Goal: Task Accomplishment & Management: Use online tool/utility

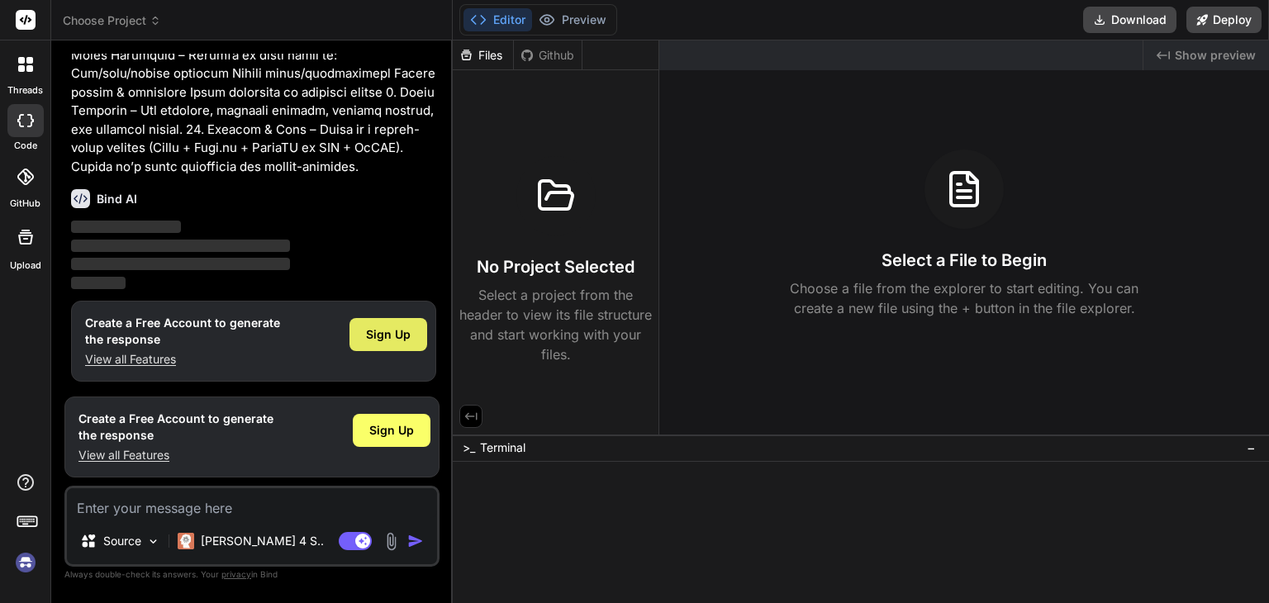
click at [369, 325] on div "Sign Up" at bounding box center [388, 334] width 78 height 33
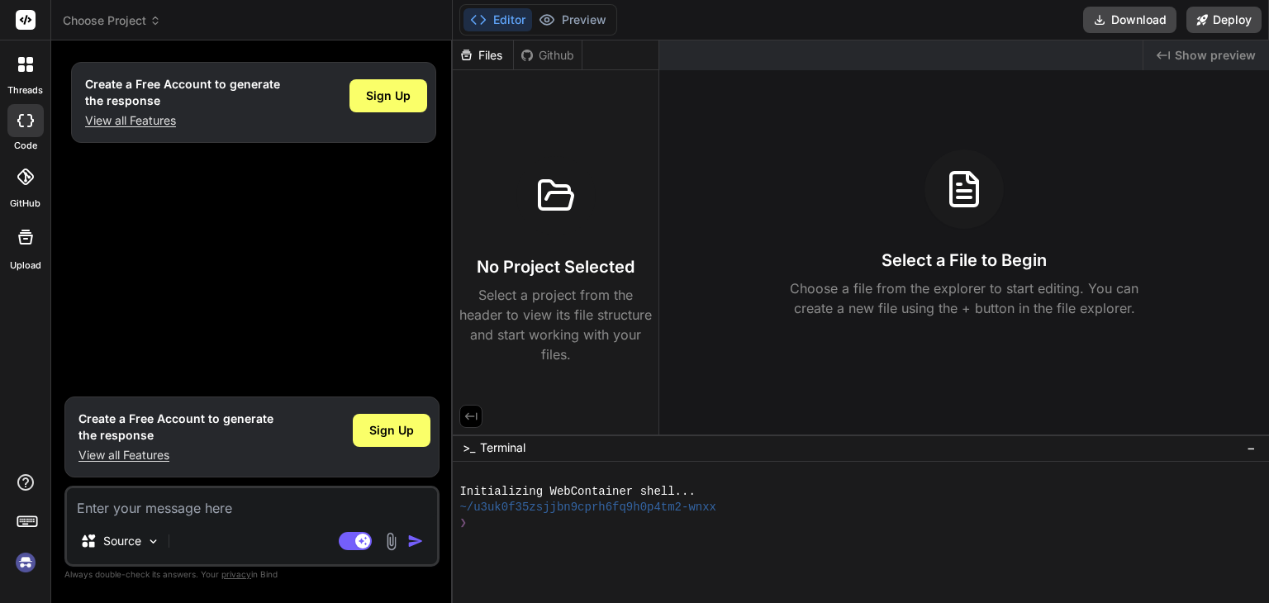
click at [353, 434] on div "Create a Free Account to generate the response View all Features Sign Up" at bounding box center [251, 436] width 375 height 81
click at [366, 433] on div "Sign Up" at bounding box center [392, 430] width 78 height 33
click at [28, 564] on img at bounding box center [26, 562] width 28 height 28
click at [377, 437] on span "Sign Up" at bounding box center [391, 430] width 45 height 17
click at [26, 566] on img at bounding box center [26, 562] width 28 height 28
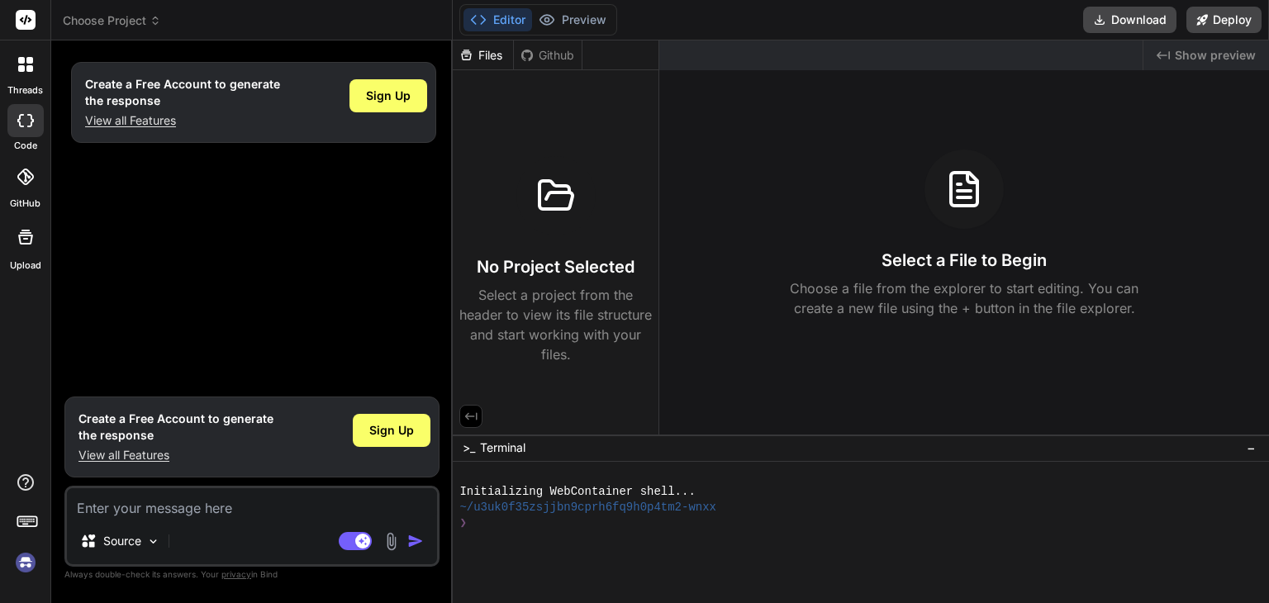
type textarea "x"
click at [274, 496] on textarea at bounding box center [252, 503] width 370 height 30
paste textarea "Lorem i dolo s-ametcons adipiscin elitsed doeiusm temp incid://utlaboreetdolo.m…"
type textarea "Lorem i dolo s-ametcons adipiscin elitsed doeiusm temp incid://utlaboreetdolo.m…"
type textarea "x"
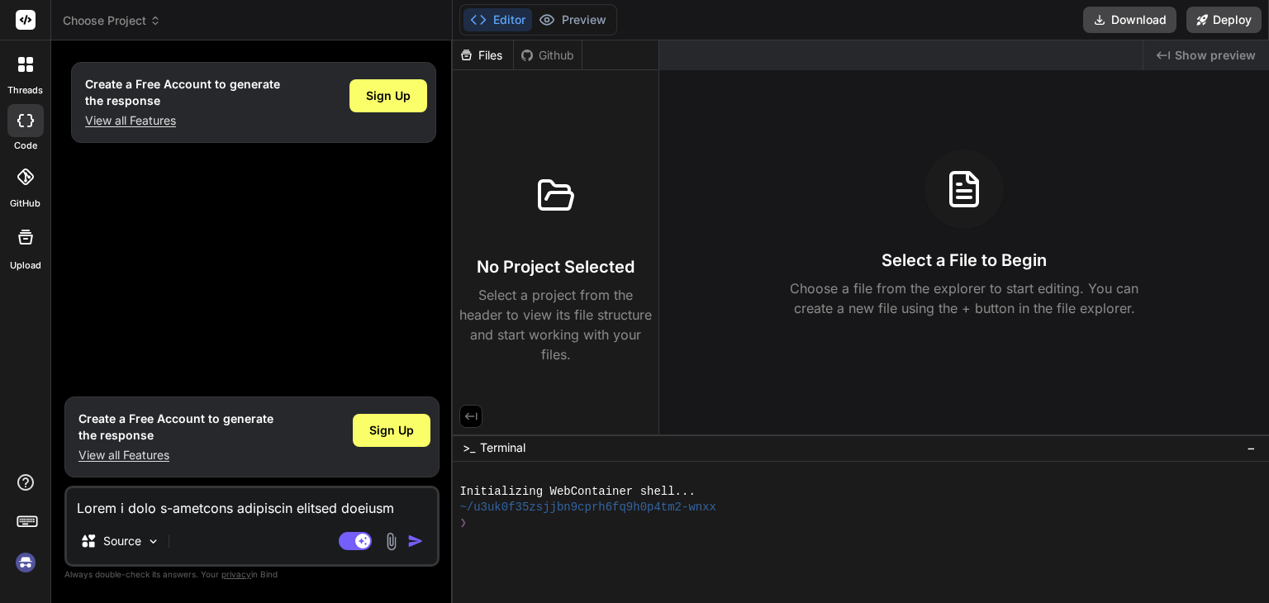
scroll to position [893, 0]
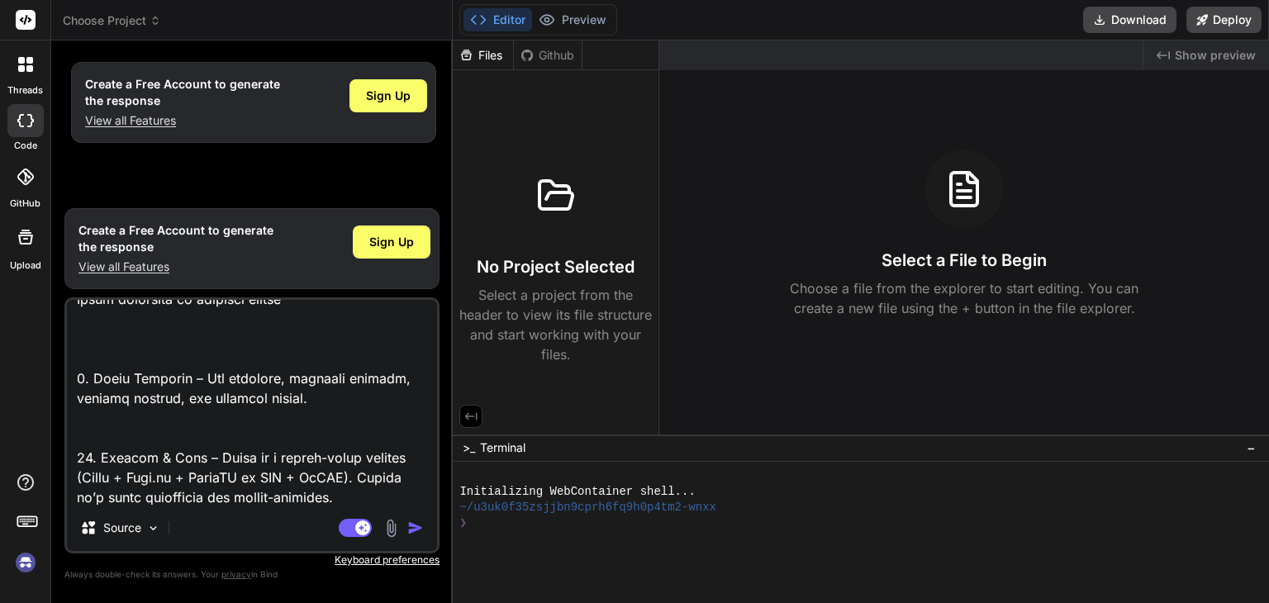
type textarea "Lorem i dolo s-ametcons adipiscin elitsed doeiusm temp incid://utlaboreetdolo.m…"
click at [415, 524] on img "button" at bounding box center [415, 527] width 17 height 17
click at [413, 526] on img "button" at bounding box center [415, 527] width 17 height 17
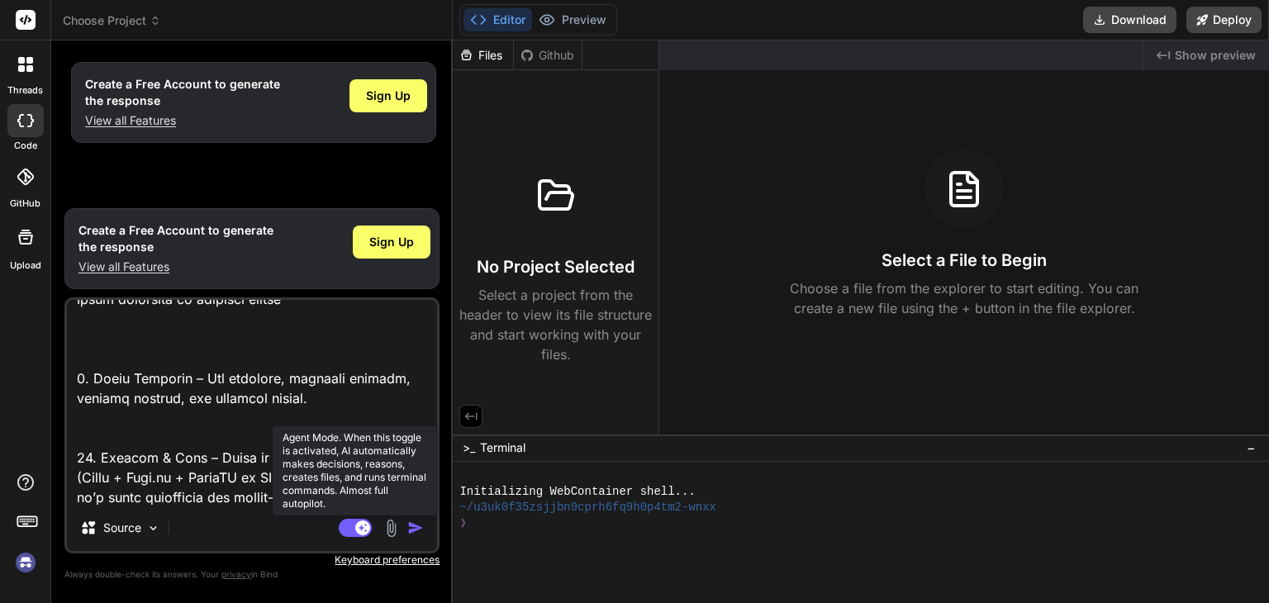
click at [350, 526] on rect at bounding box center [355, 528] width 33 height 18
click at [350, 526] on rect at bounding box center [347, 527] width 15 height 15
type textarea "x"
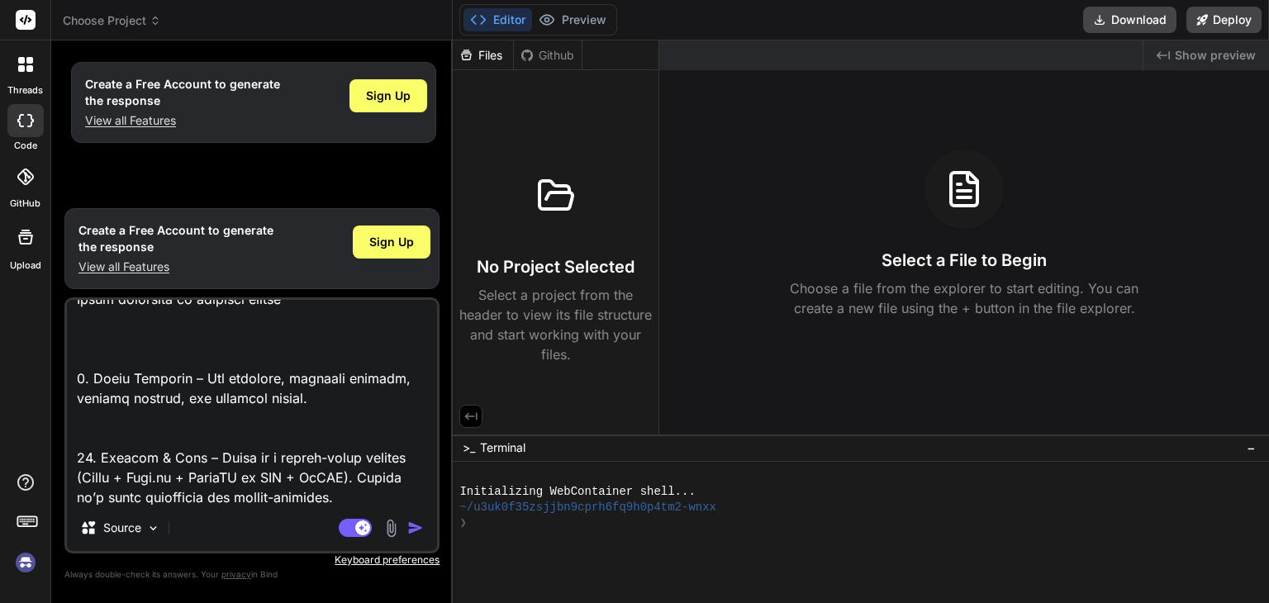
click at [407, 529] on img "button" at bounding box center [415, 527] width 17 height 17
click at [407, 519] on button "button" at bounding box center [418, 527] width 23 height 17
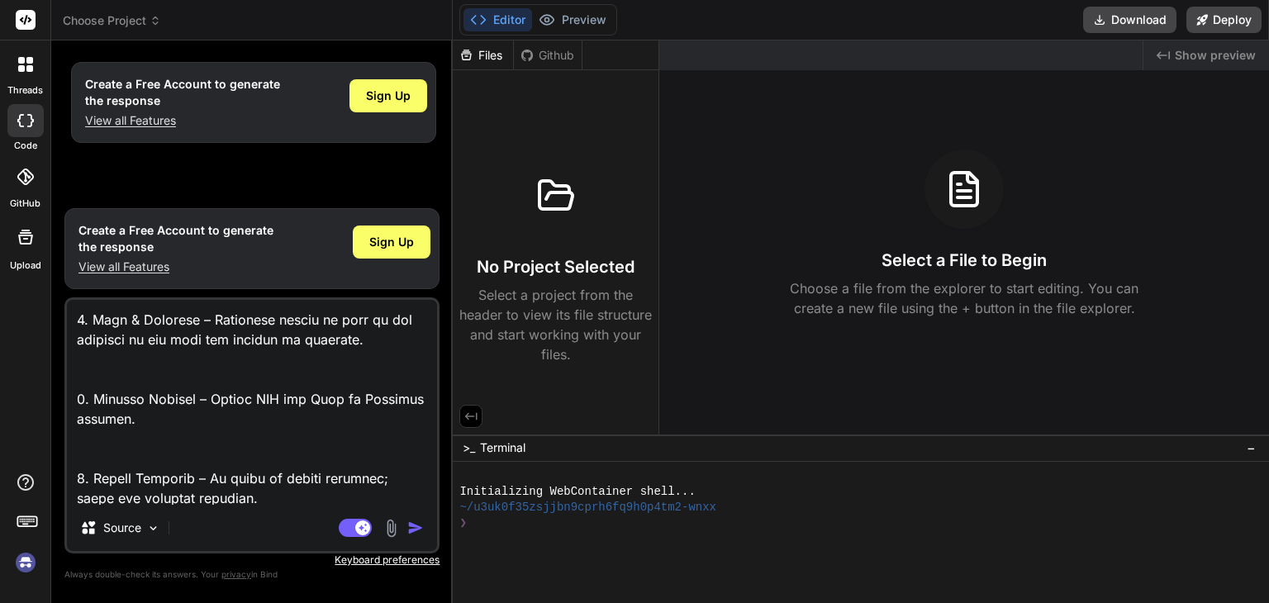
scroll to position [0, 0]
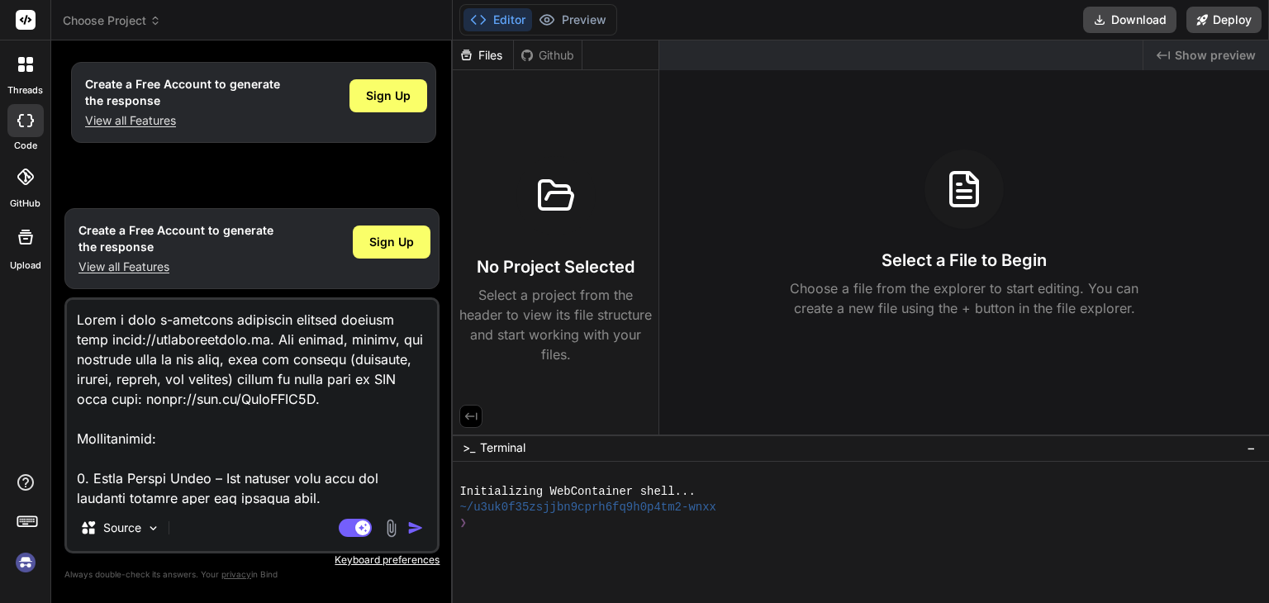
click at [120, 263] on p "View all Features" at bounding box center [175, 267] width 195 height 17
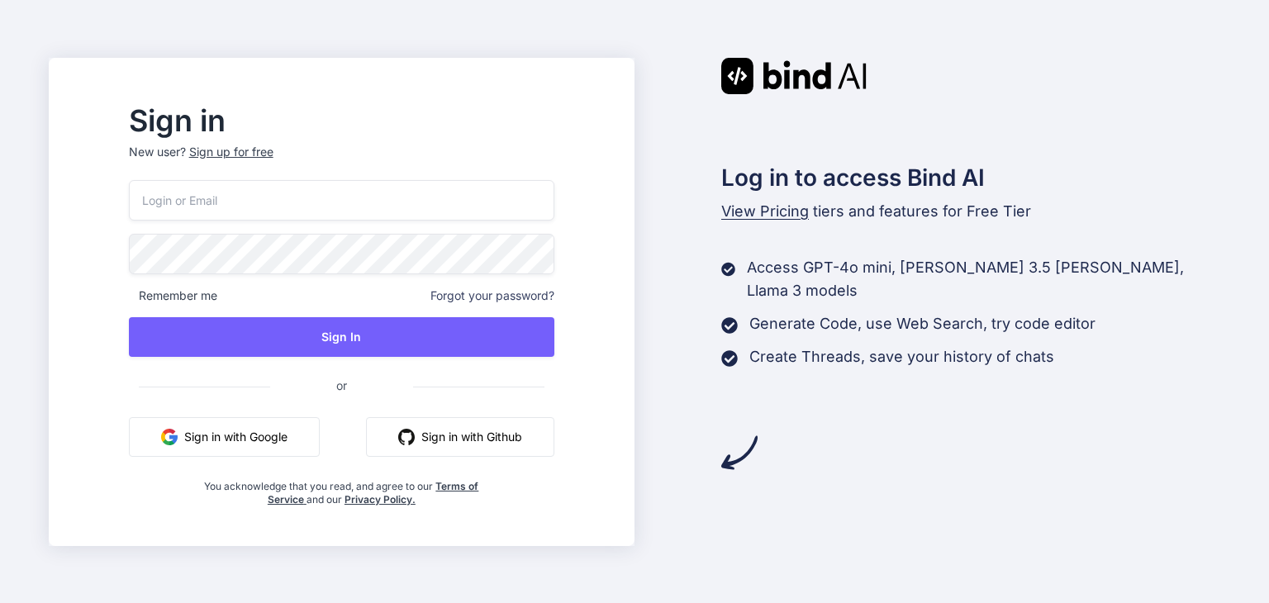
click at [295, 439] on button "Sign in with Google" at bounding box center [224, 437] width 191 height 40
click at [271, 446] on button "Sign in with Google" at bounding box center [224, 437] width 191 height 40
click at [231, 434] on button "Sign in with Google" at bounding box center [224, 437] width 191 height 40
click at [254, 440] on button "Sign in with Google" at bounding box center [224, 437] width 191 height 40
click at [324, 189] on input "email" at bounding box center [341, 200] width 425 height 40
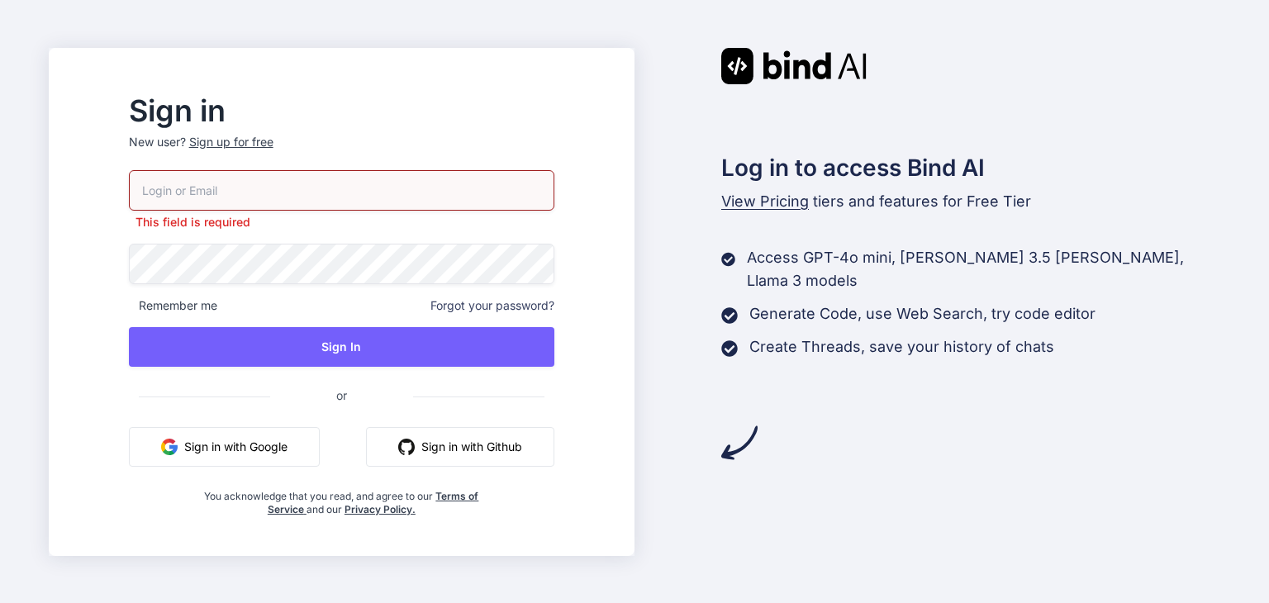
click at [284, 437] on button "Sign in with Google" at bounding box center [224, 447] width 191 height 40
click at [765, 212] on p "View Pricing tiers and features for Free Tier" at bounding box center [970, 201] width 499 height 23
click at [764, 202] on span "View Pricing" at bounding box center [765, 200] width 88 height 17
click at [795, 203] on span "View Pricing" at bounding box center [765, 200] width 88 height 17
click at [758, 206] on span "View Pricing" at bounding box center [765, 200] width 88 height 17
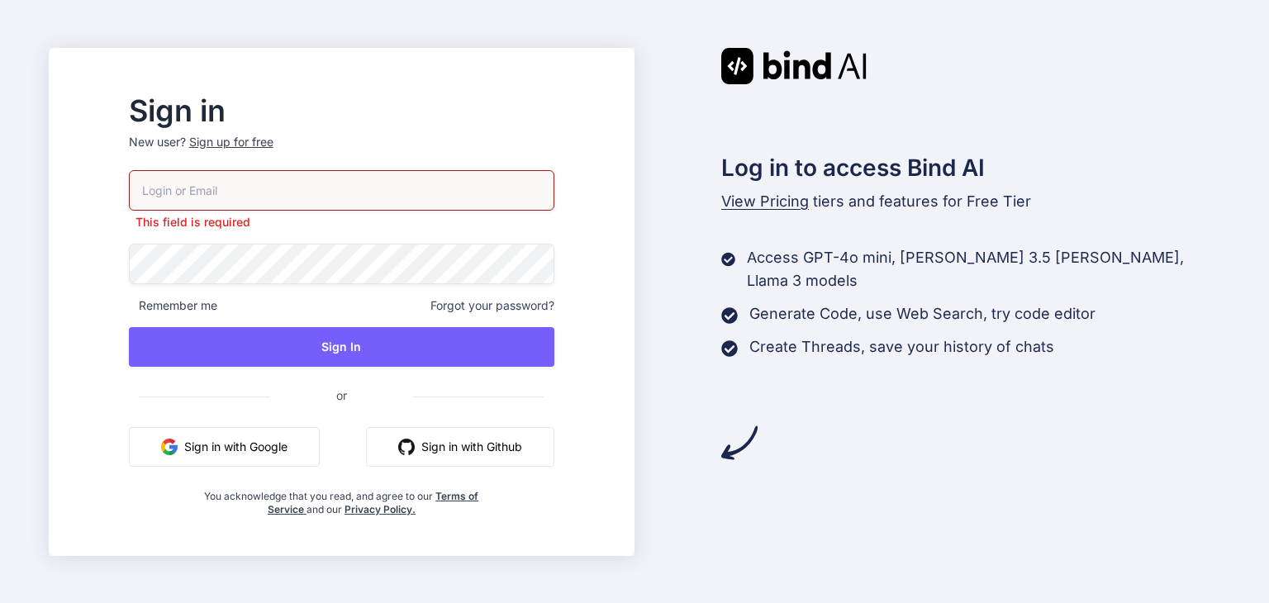
click at [758, 206] on span "View Pricing" at bounding box center [765, 200] width 88 height 17
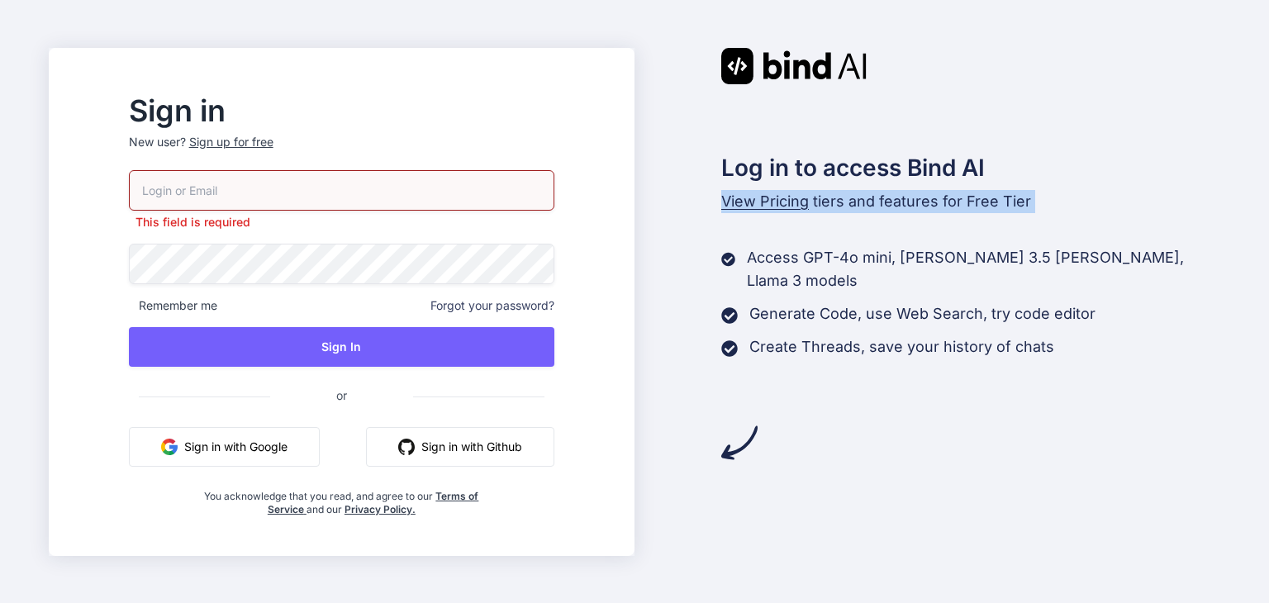
click at [753, 254] on p "Access GPT-4o mini, [PERSON_NAME] 3.5 [PERSON_NAME], Llama 3 models" at bounding box center [983, 269] width 473 height 46
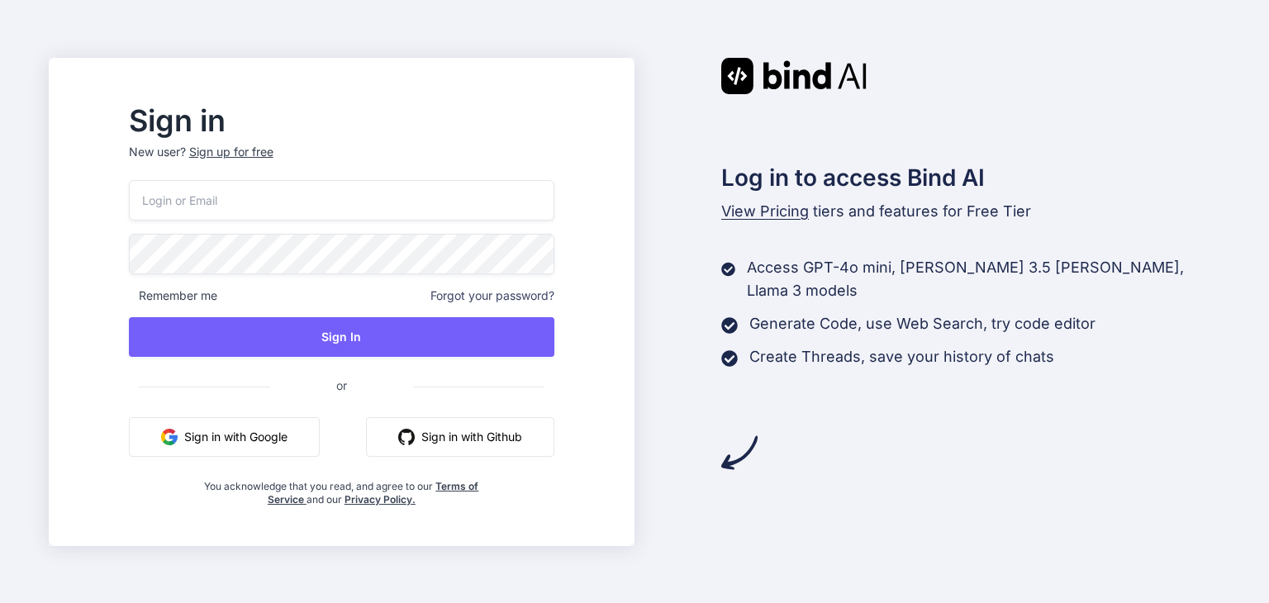
click at [235, 436] on button "Sign in with Google" at bounding box center [224, 437] width 191 height 40
click at [248, 146] on div "Sign up for free" at bounding box center [231, 152] width 84 height 17
click at [248, 153] on div "Sign up for free" at bounding box center [231, 152] width 84 height 17
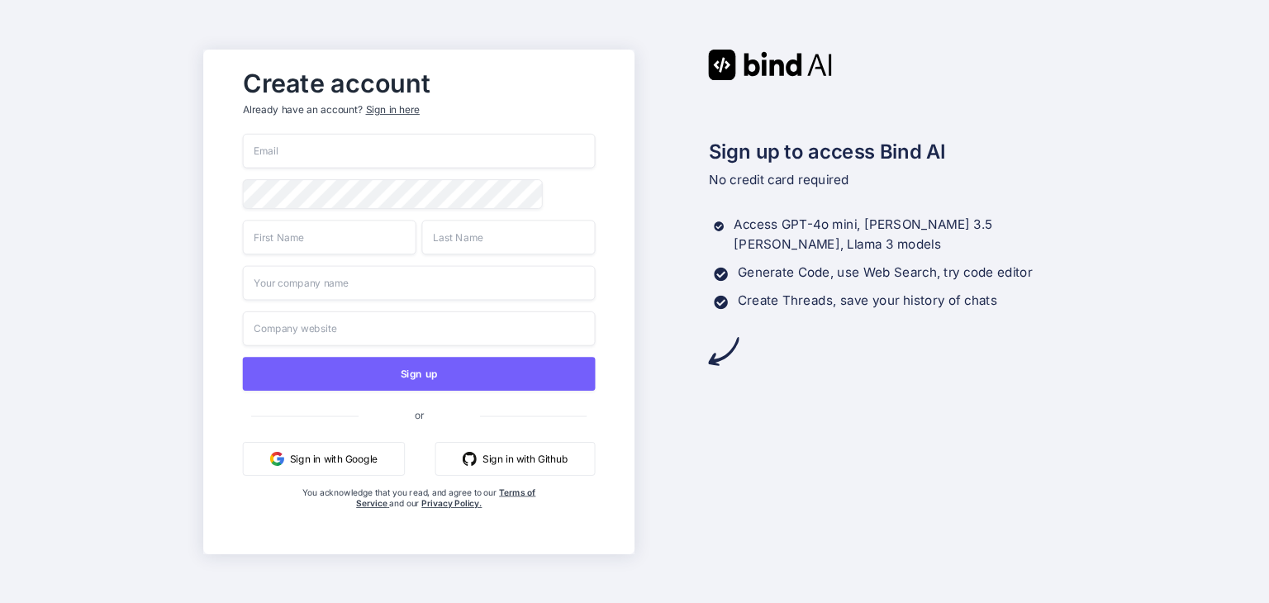
click at [328, 462] on button "Sign in with Google" at bounding box center [323, 458] width 162 height 34
click at [370, 450] on button "Sign in with Google" at bounding box center [323, 458] width 162 height 34
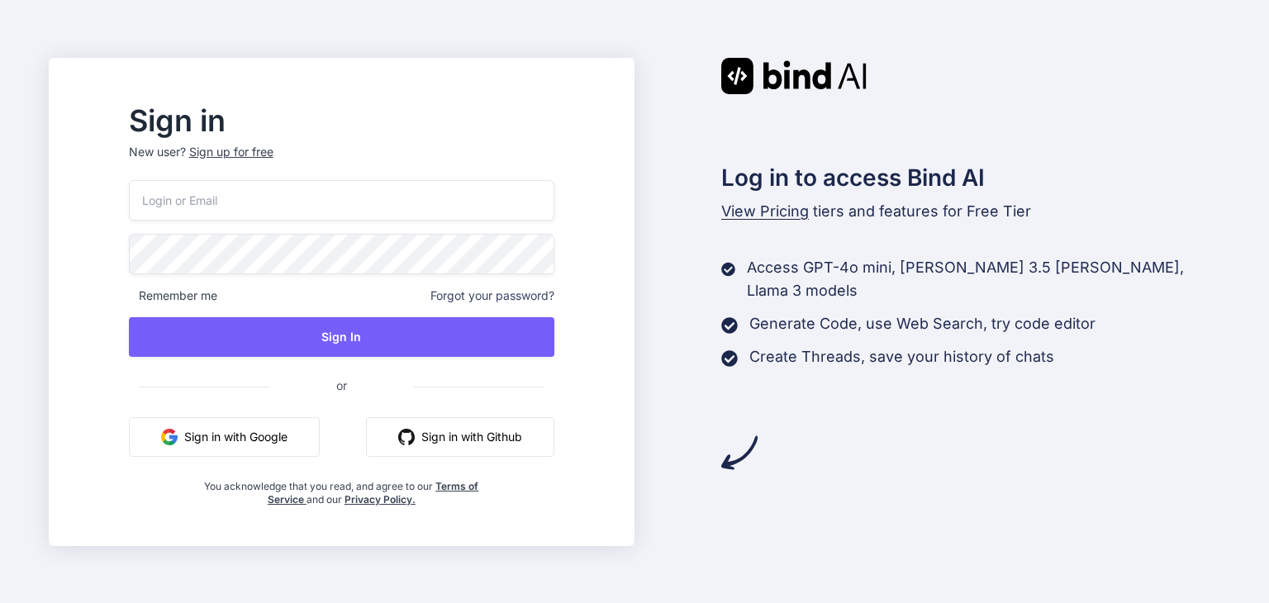
click at [246, 444] on button "Sign in with Google" at bounding box center [224, 437] width 191 height 40
click at [287, 435] on button "Sign in with Google" at bounding box center [224, 437] width 191 height 40
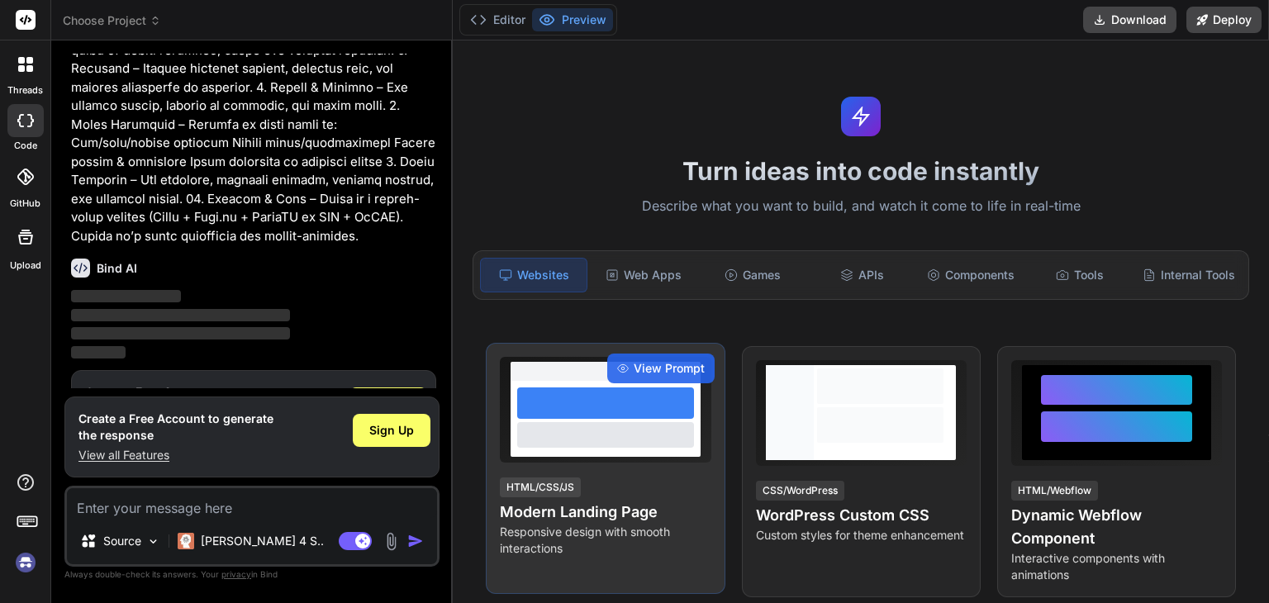
scroll to position [323, 0]
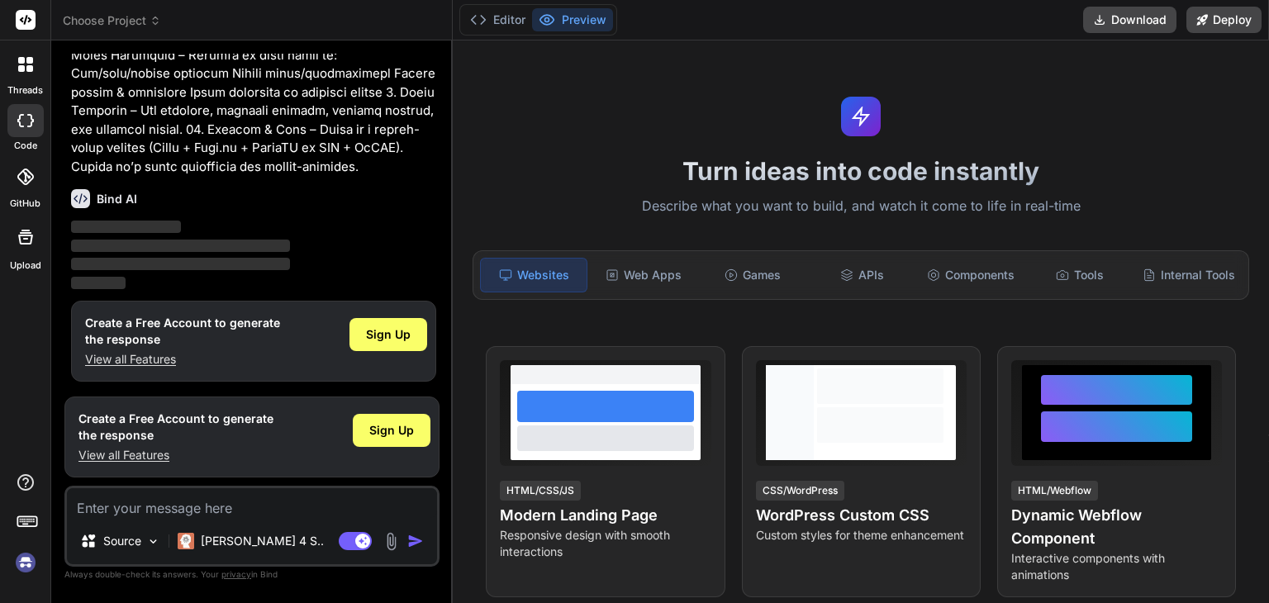
type textarea "x"
click at [155, 510] on textarea at bounding box center [252, 503] width 370 height 30
type textarea "Lorem i dolo s-ametcons adipiscin elitsed doeiusm temp incid://utlaboreetdolo.m…"
type textarea "x"
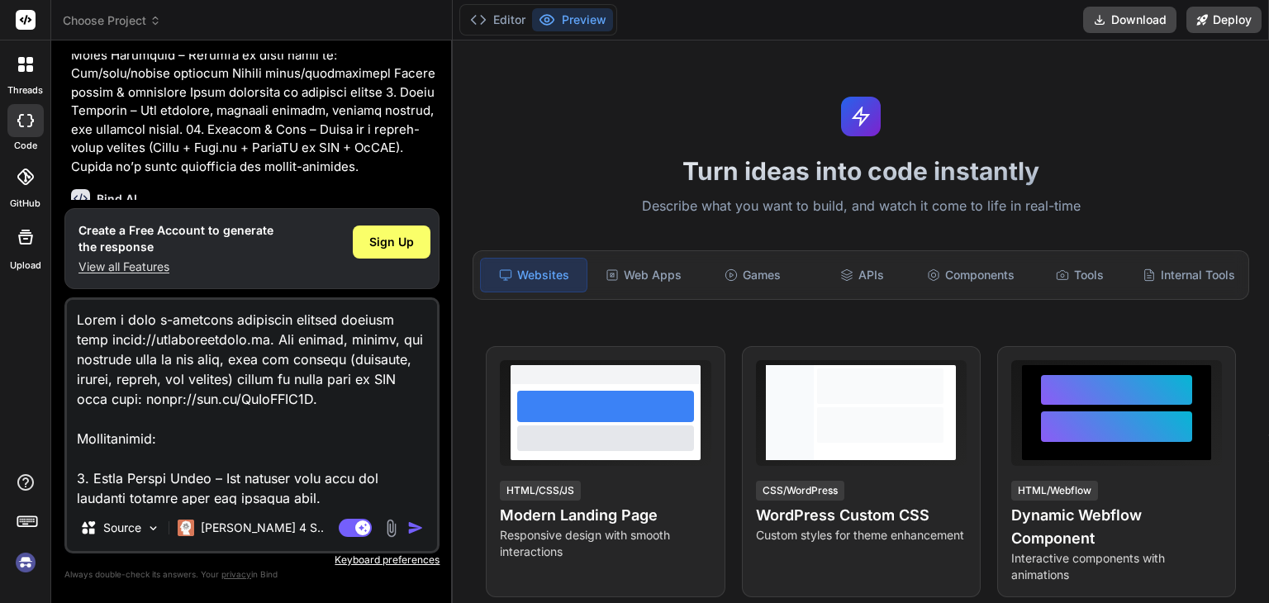
scroll to position [893, 0]
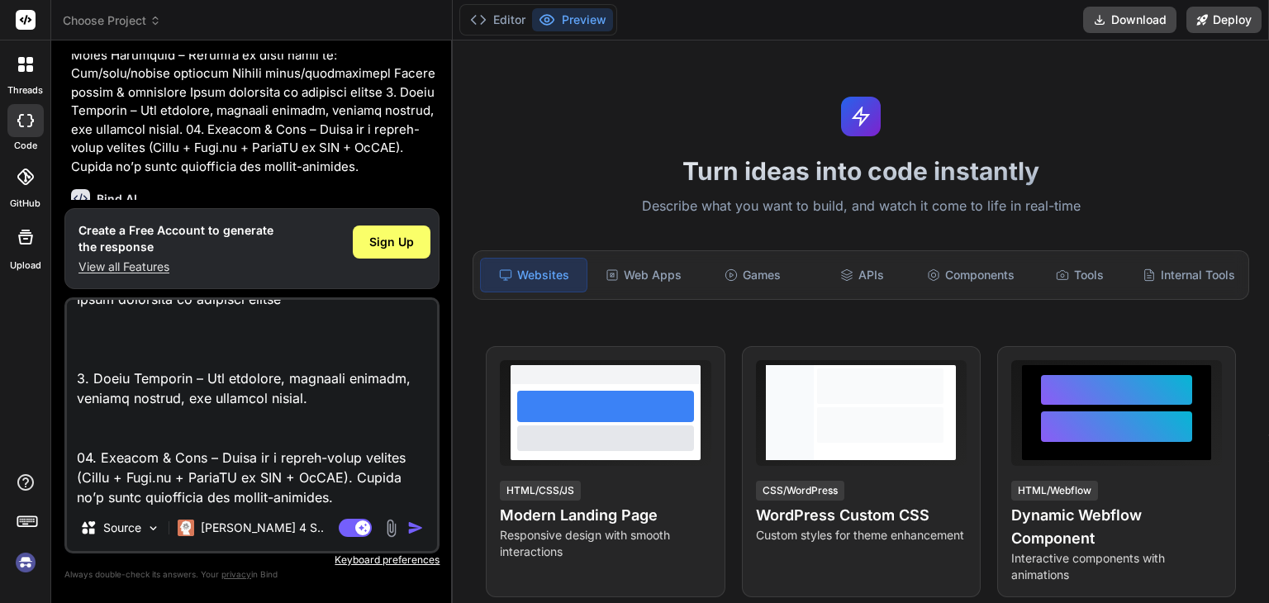
type textarea "Lorem i dolo s-ametcons adipiscin elitsed doeiusm temp incid://utlaboreetdolo.m…"
